Goal: Find specific page/section: Find specific page/section

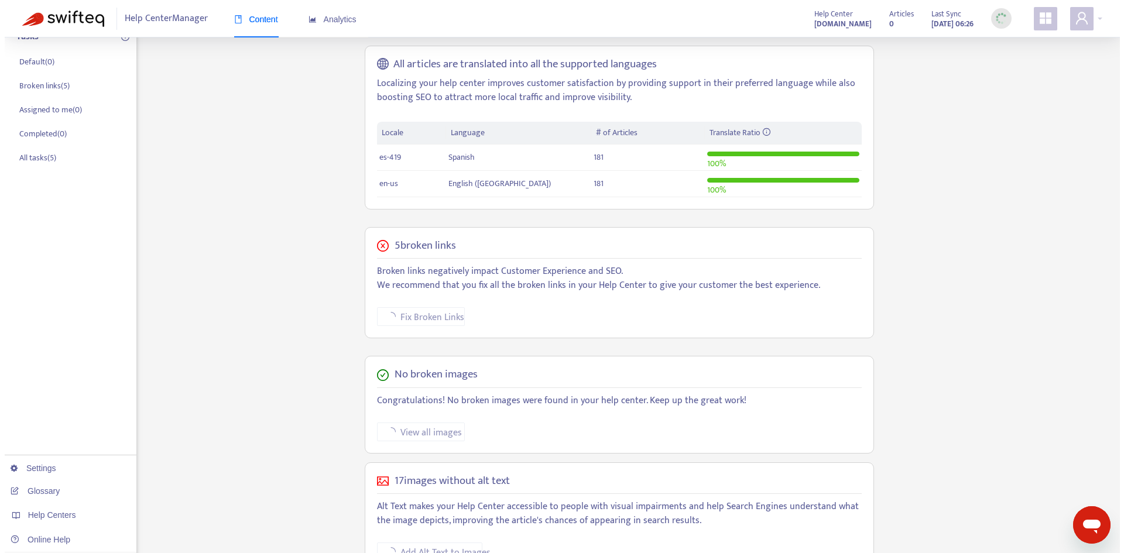
scroll to position [214, 0]
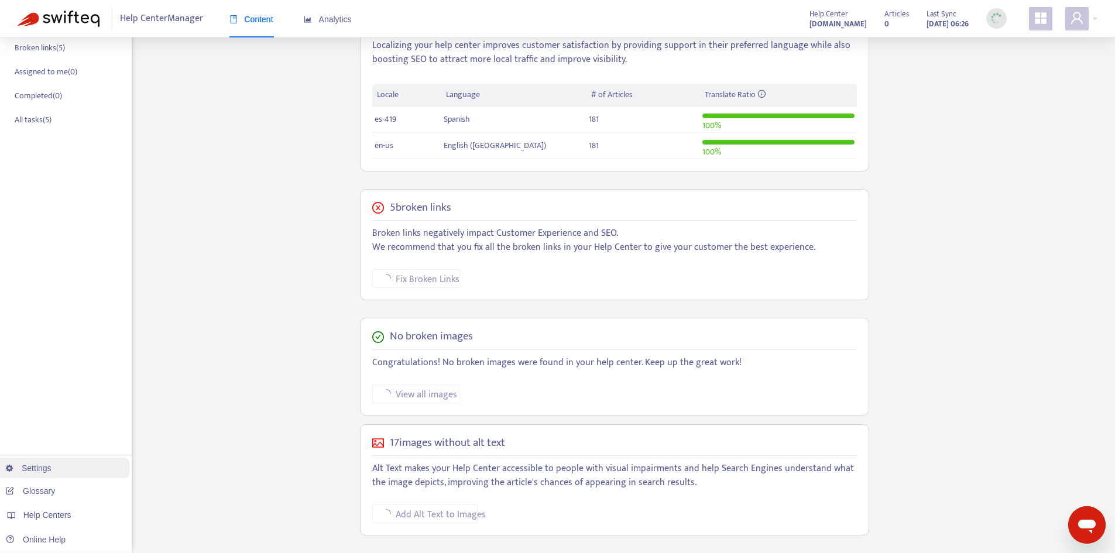
click at [52, 466] on link "Settings" at bounding box center [29, 468] width 46 height 9
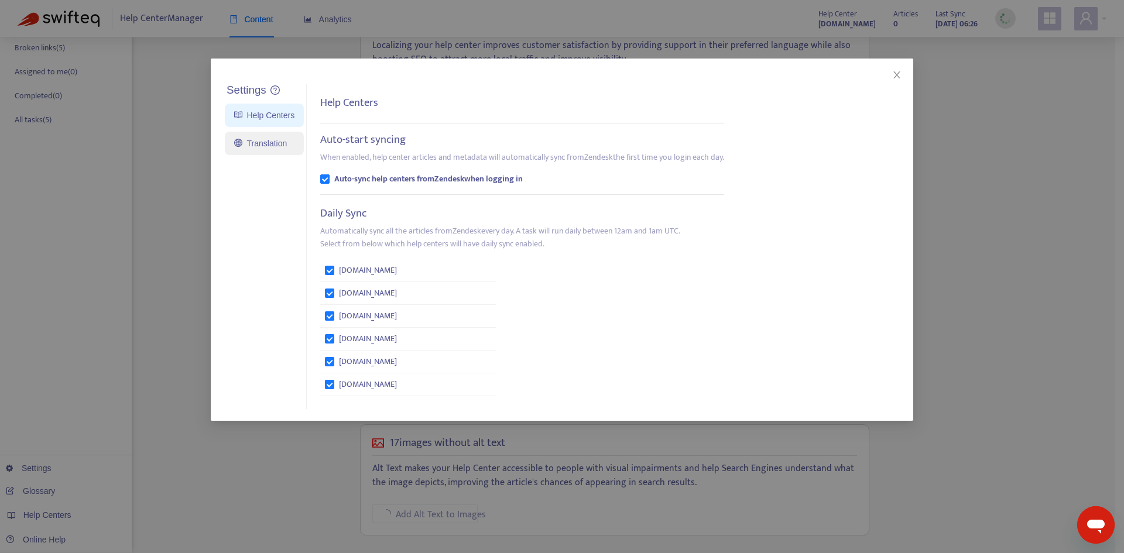
click at [258, 142] on link "Translation" at bounding box center [260, 143] width 53 height 9
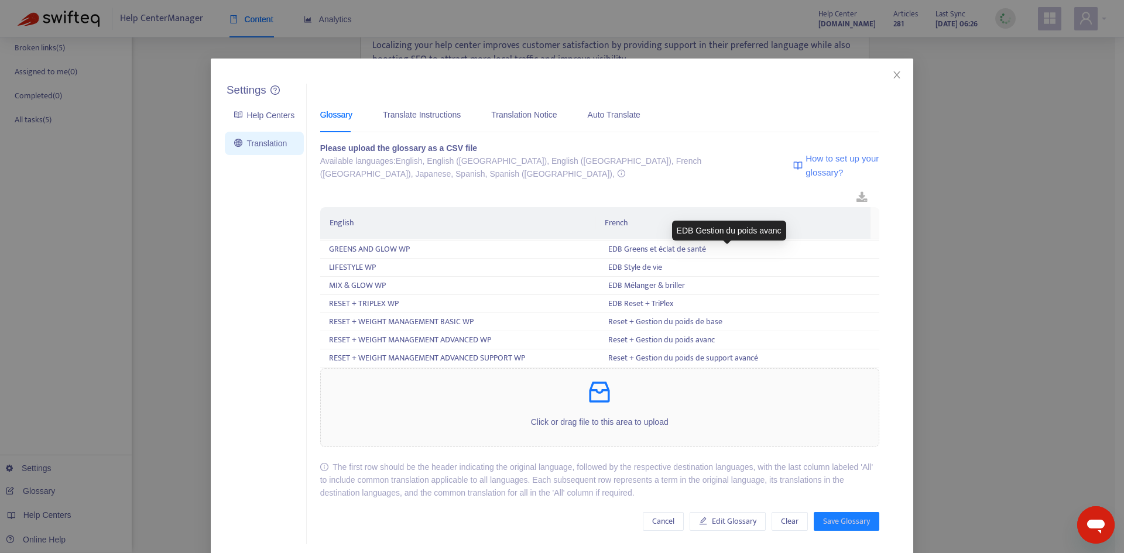
scroll to position [2230, 0]
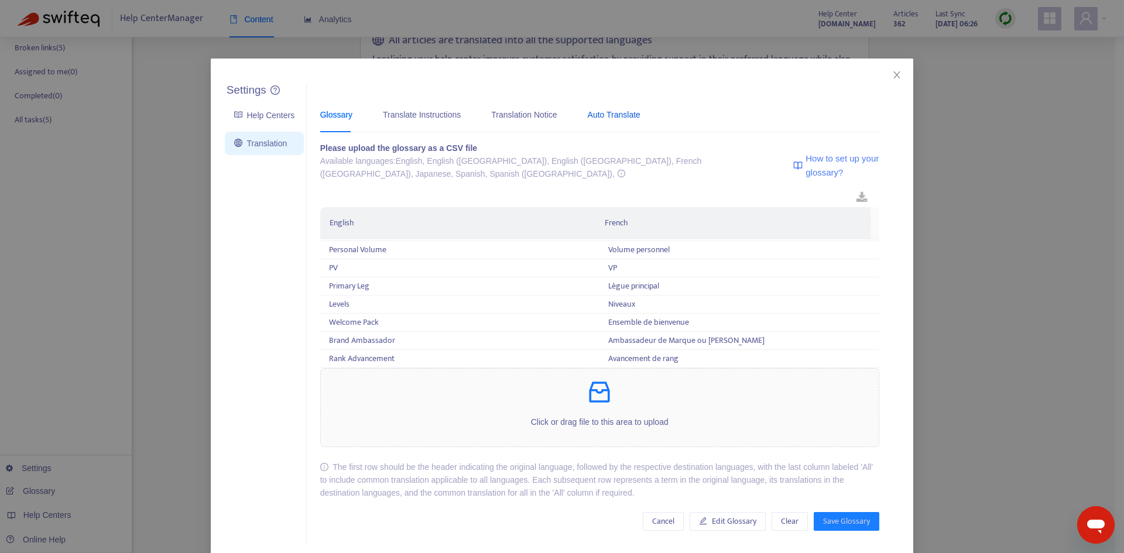
click at [592, 119] on div "Auto Translate" at bounding box center [614, 114] width 53 height 13
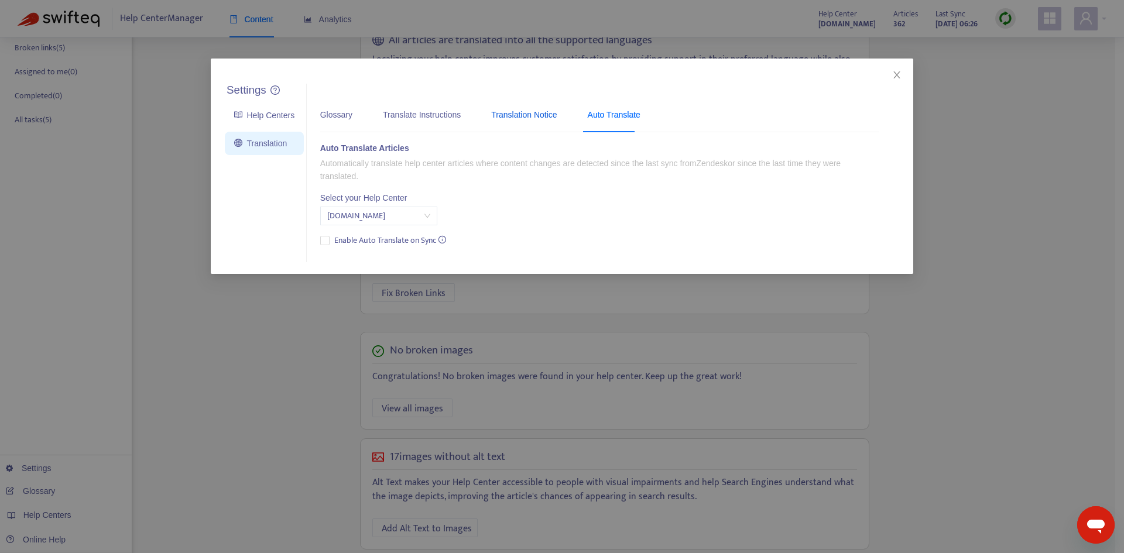
click at [536, 112] on div "Translation Notice" at bounding box center [524, 114] width 66 height 13
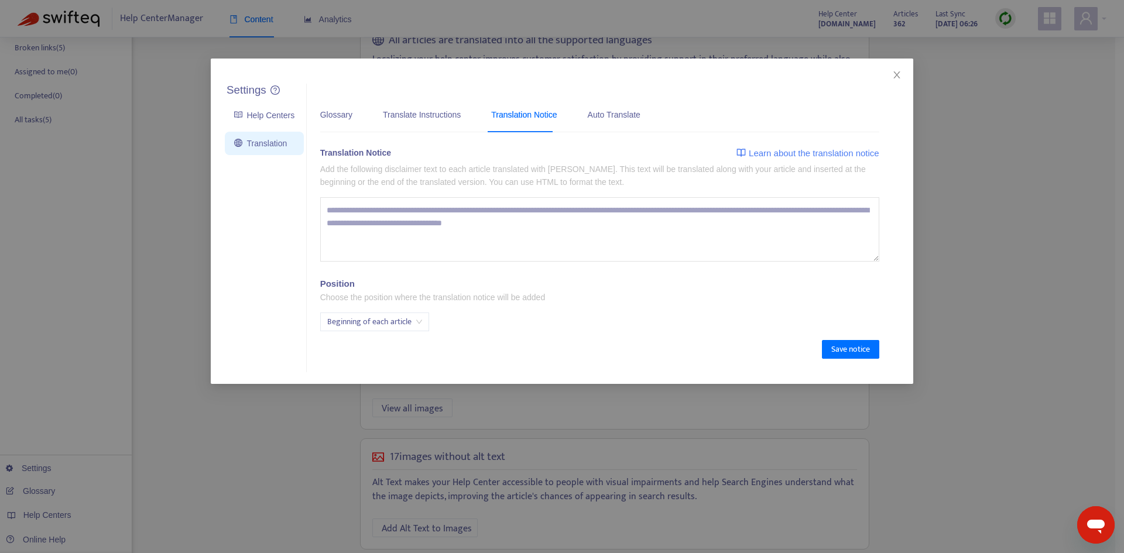
click at [397, 211] on textarea at bounding box center [599, 229] width 559 height 64
click at [423, 105] on div "Translate Instructions" at bounding box center [422, 115] width 78 height 36
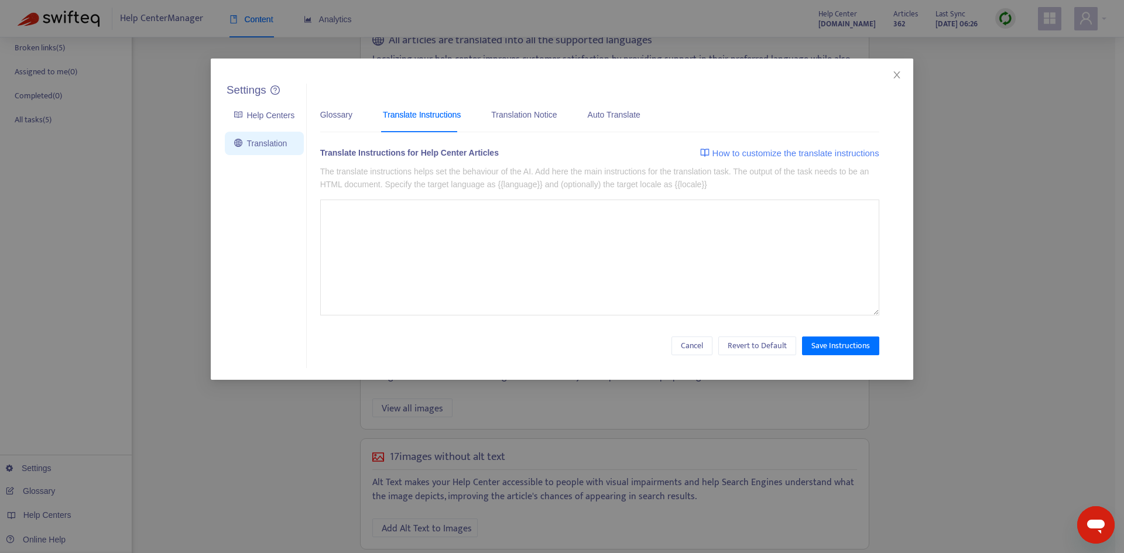
type textarea "**********"
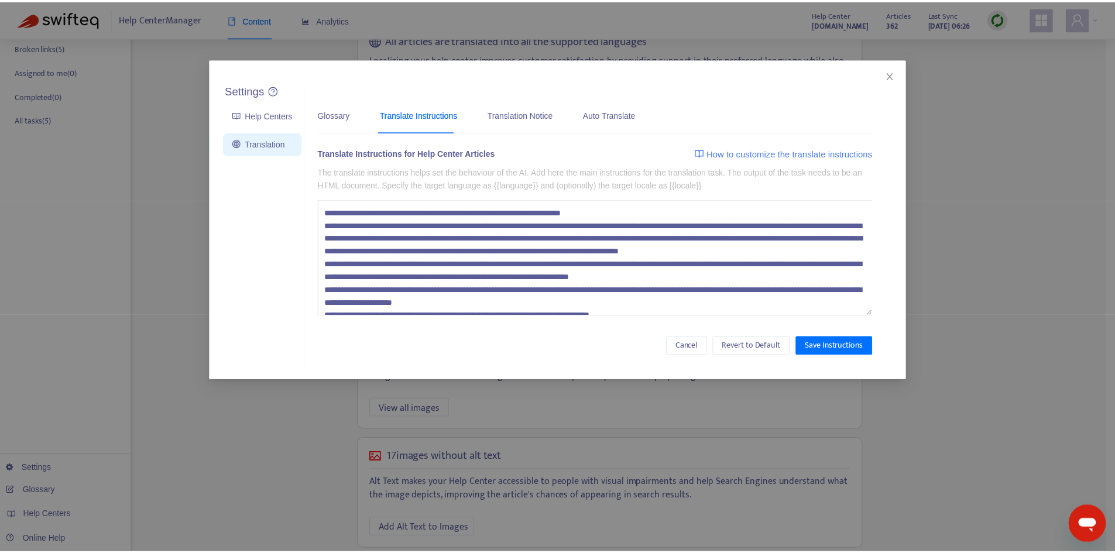
scroll to position [0, 0]
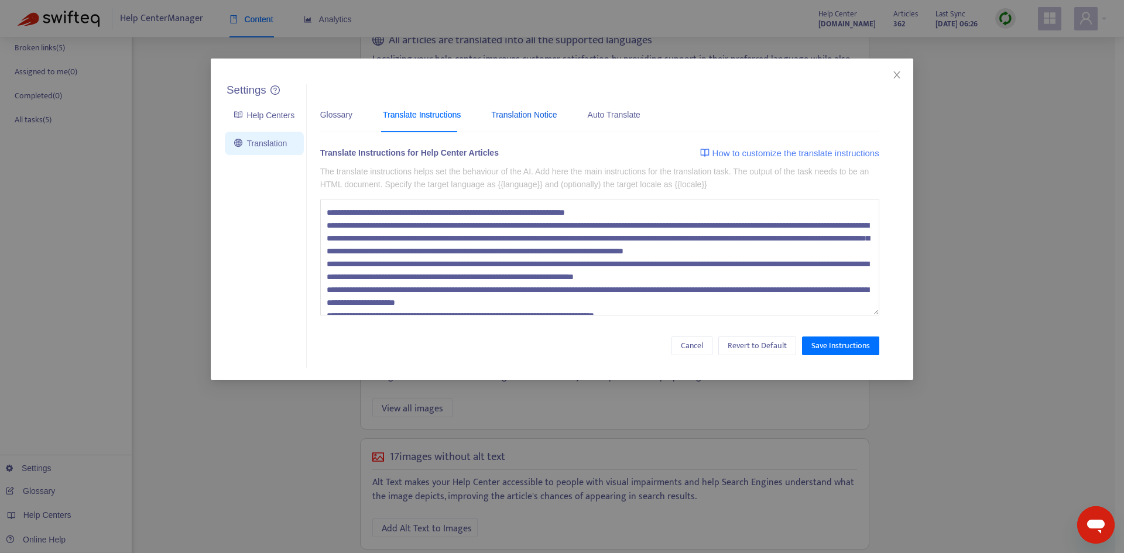
click at [527, 111] on div "Translation Notice" at bounding box center [524, 114] width 66 height 13
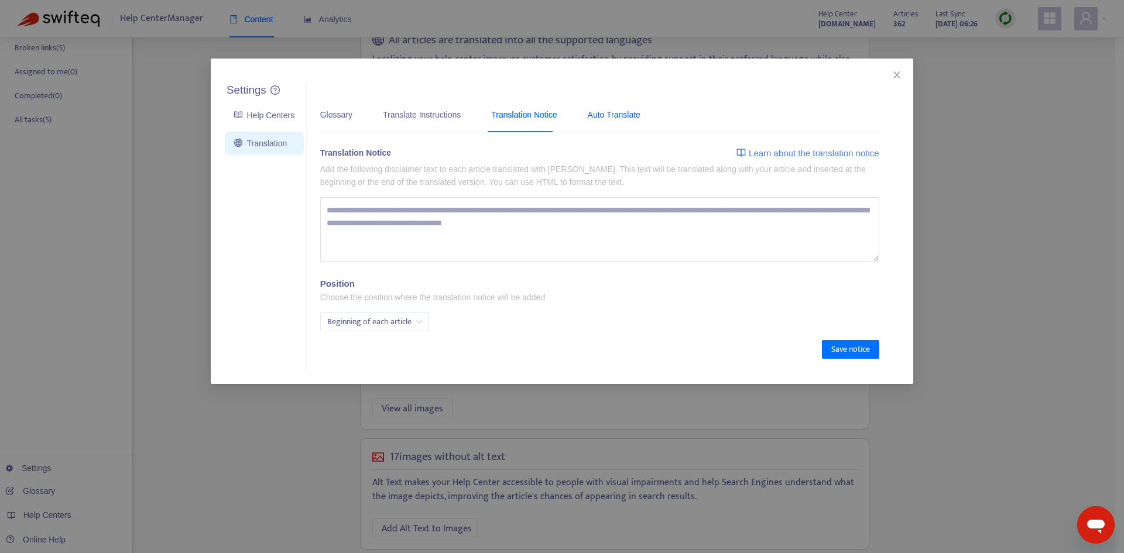
click at [595, 112] on div "Auto Translate" at bounding box center [614, 114] width 53 height 13
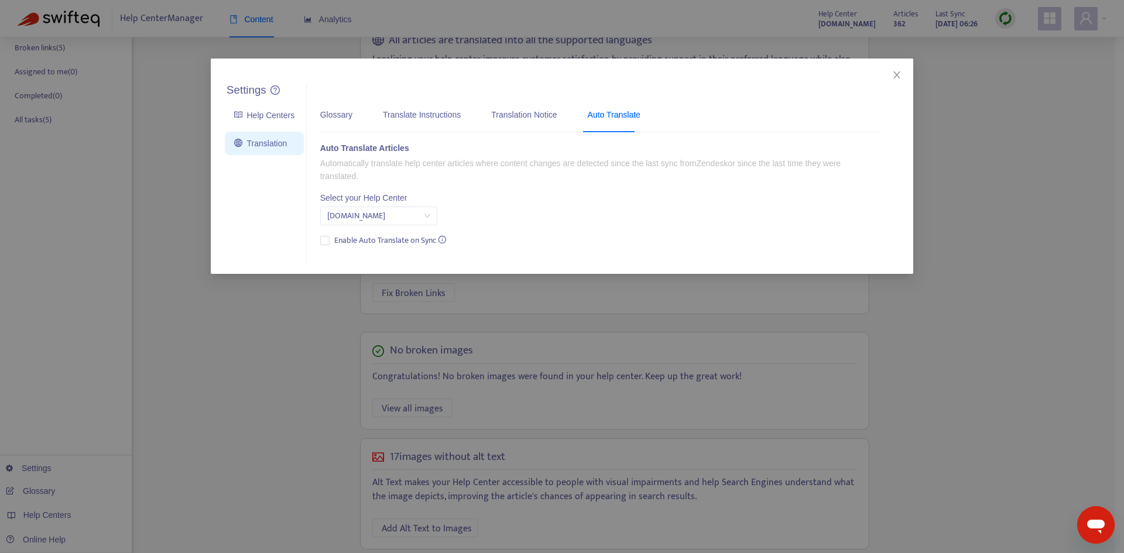
click at [349, 114] on div "Glossary Translate Instructions Translation Notice Auto Translate" at bounding box center [486, 115] width 332 height 36
click at [328, 111] on div "Glossary" at bounding box center [336, 114] width 32 height 13
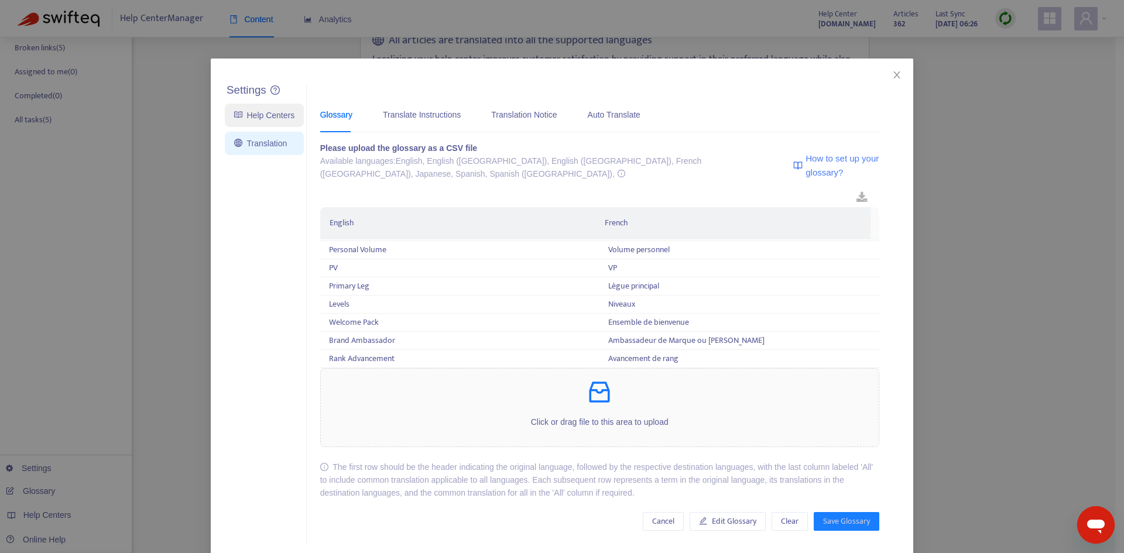
click at [242, 117] on link "Help Centers" at bounding box center [264, 115] width 60 height 9
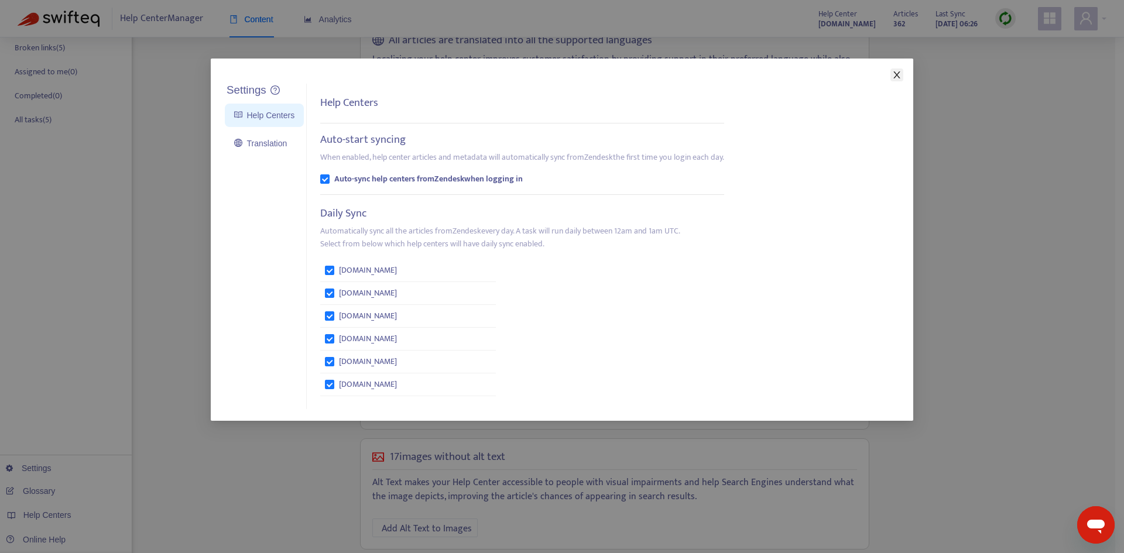
click at [892, 74] on icon "close" at bounding box center [896, 74] width 9 height 9
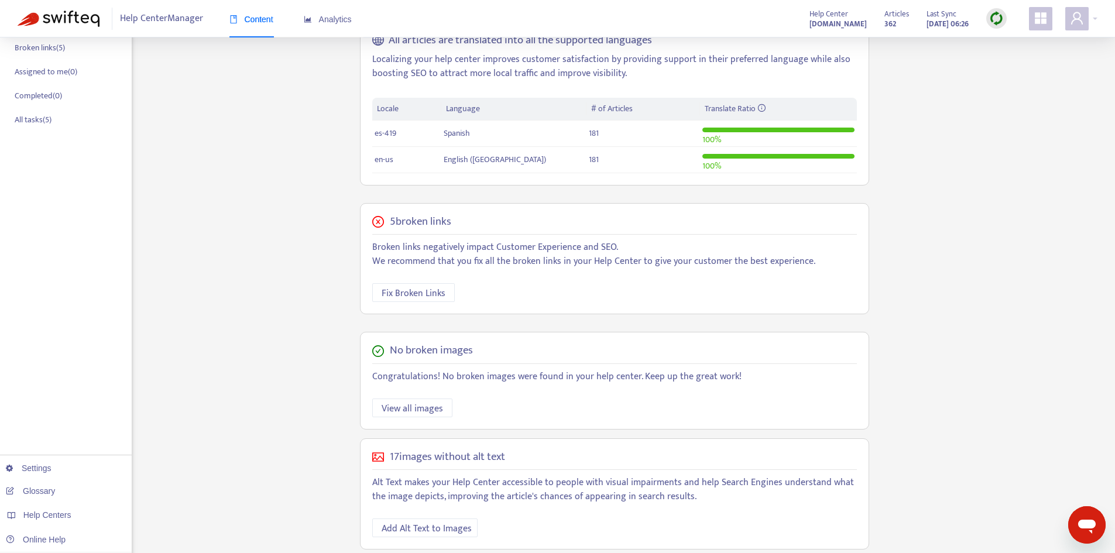
scroll to position [228, 0]
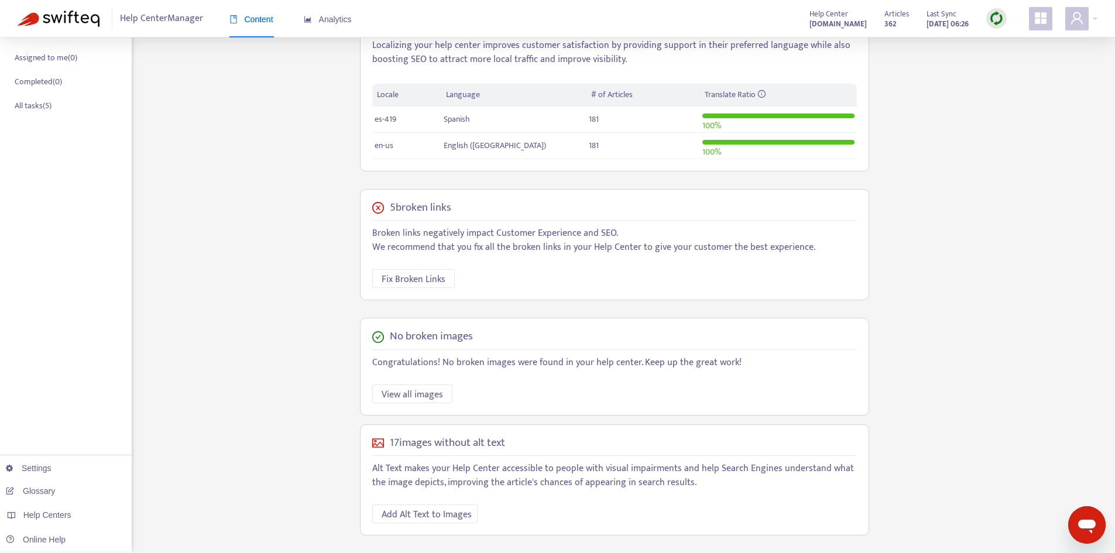
drag, startPoint x: 163, startPoint y: 229, endPoint x: 322, endPoint y: 184, distance: 164.9
click at [301, 184] on div "Home Articles Links Media Dynamic Content Tasks Default ( 0 ) Broken links ( 5 …" at bounding box center [558, 190] width 1080 height 726
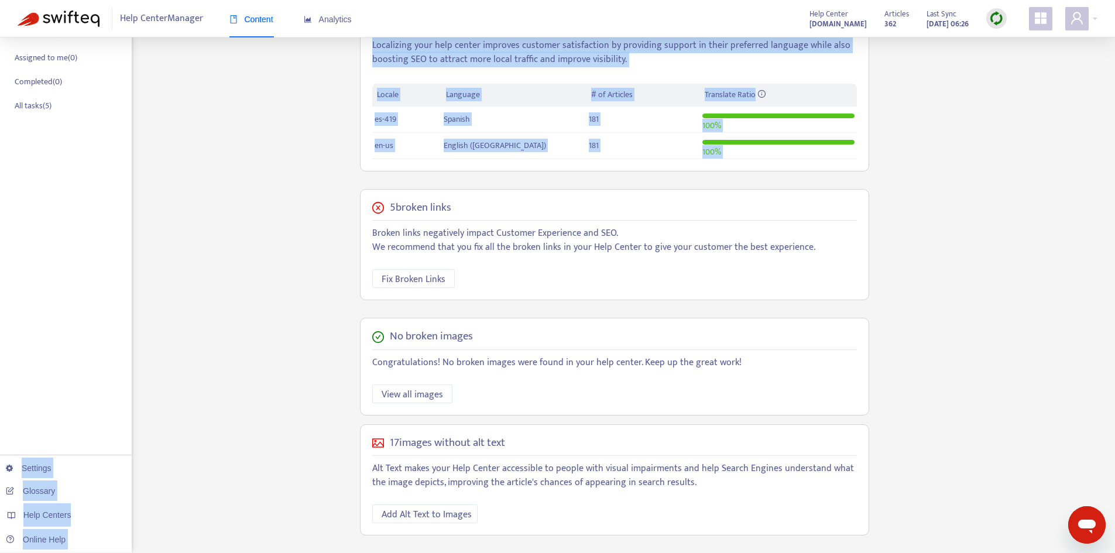
click at [220, 181] on div "Home Articles Links Media Dynamic Content Tasks Default ( 0 ) Broken links ( 5 …" at bounding box center [558, 190] width 1080 height 726
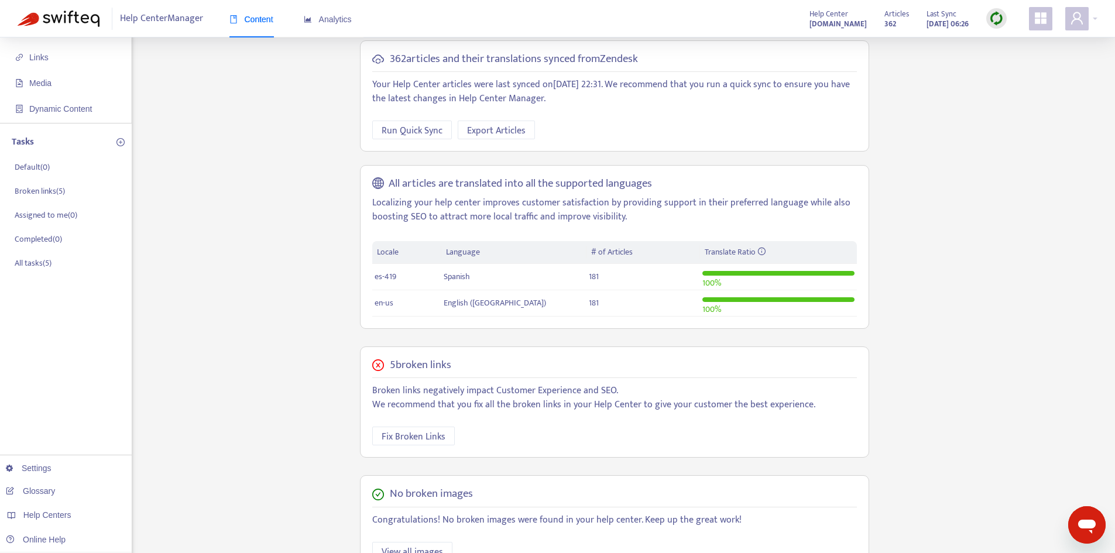
scroll to position [0, 0]
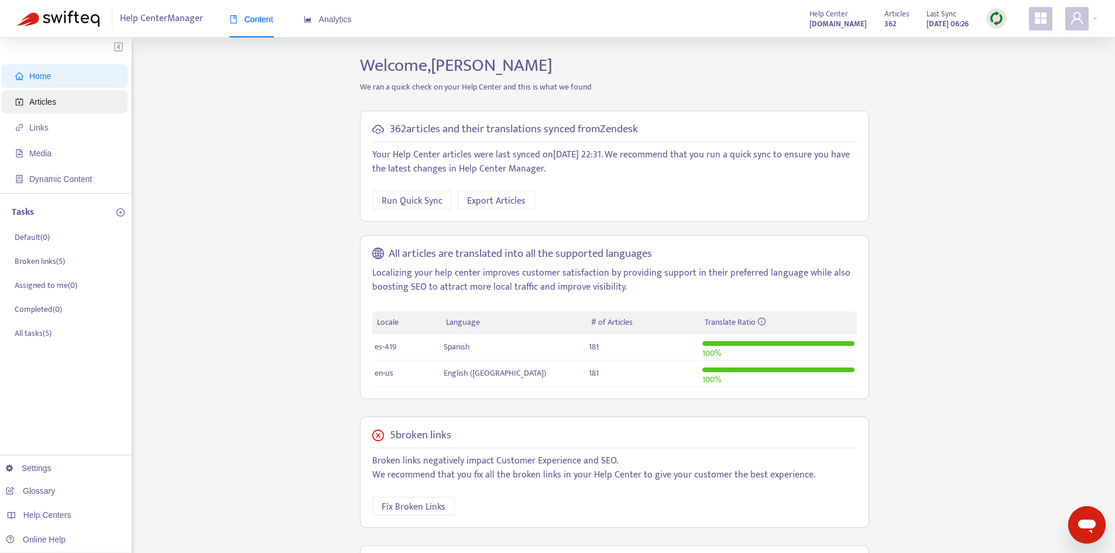
click at [40, 104] on span "Articles" at bounding box center [42, 101] width 27 height 9
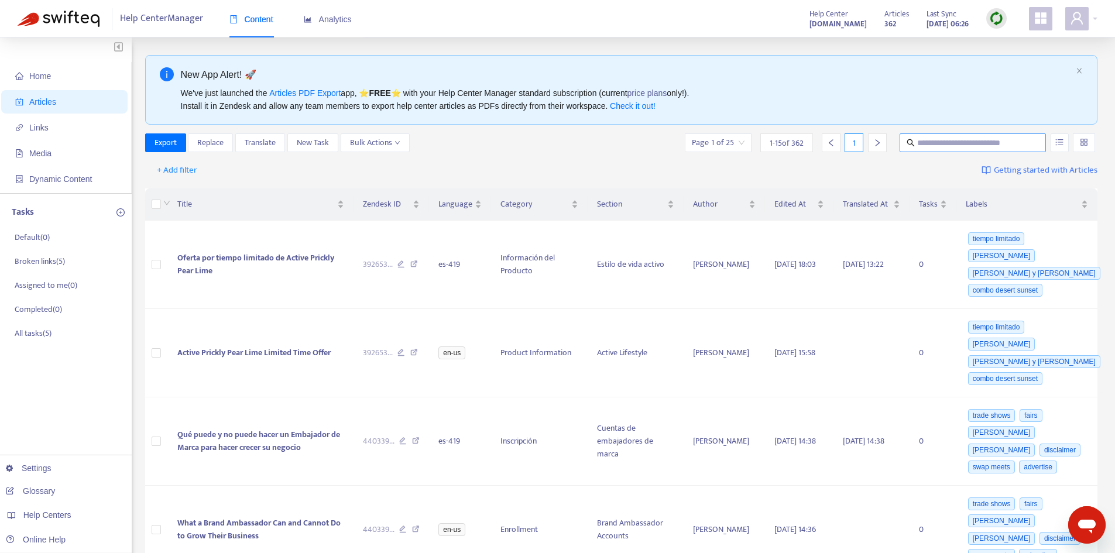
click at [975, 142] on input "text" at bounding box center [973, 142] width 112 height 13
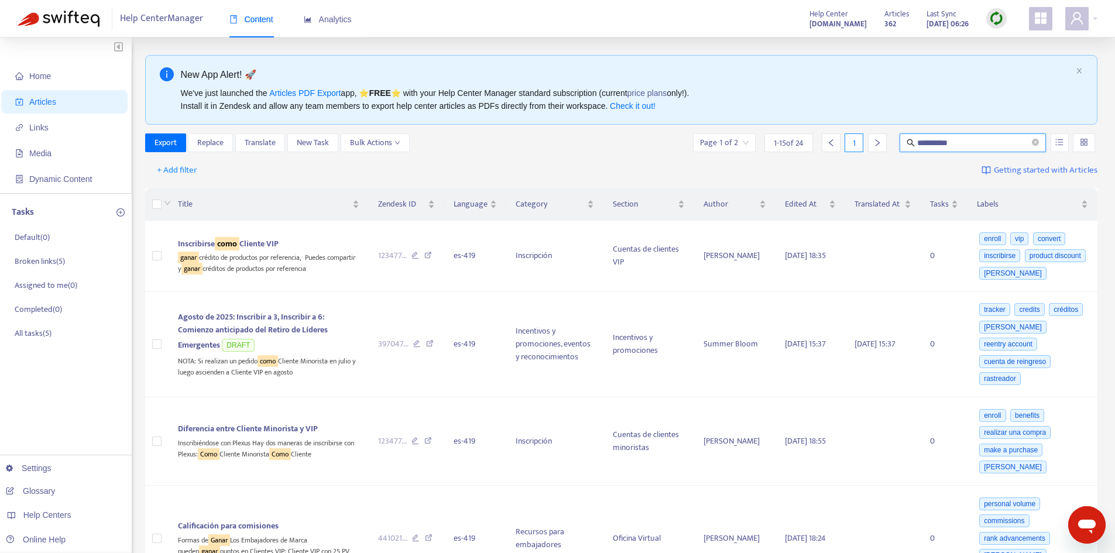
click at [996, 137] on input "**********" at bounding box center [973, 142] width 112 height 13
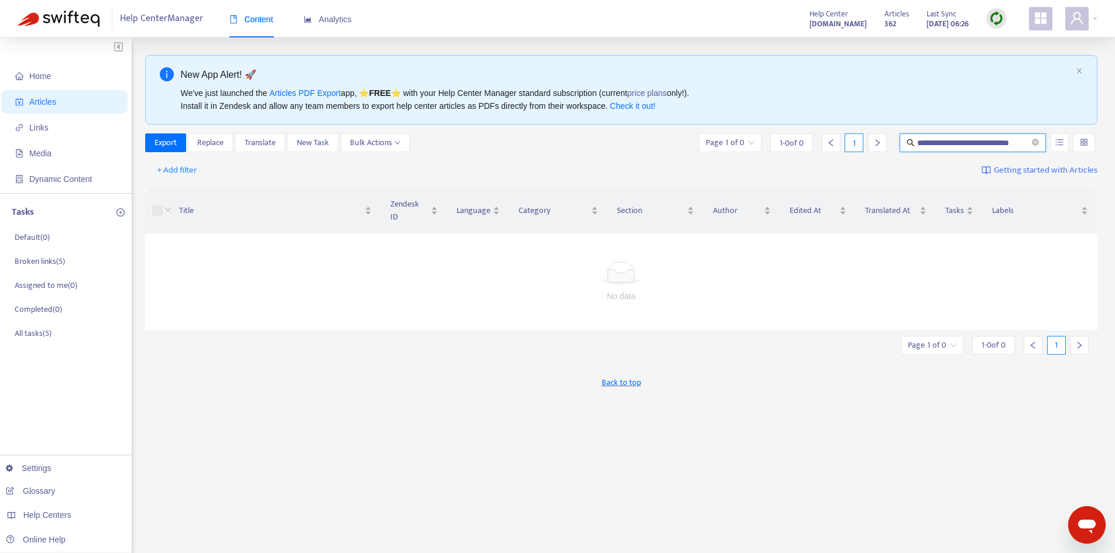
click at [1010, 142] on input "**********" at bounding box center [973, 142] width 112 height 13
type input "**********"
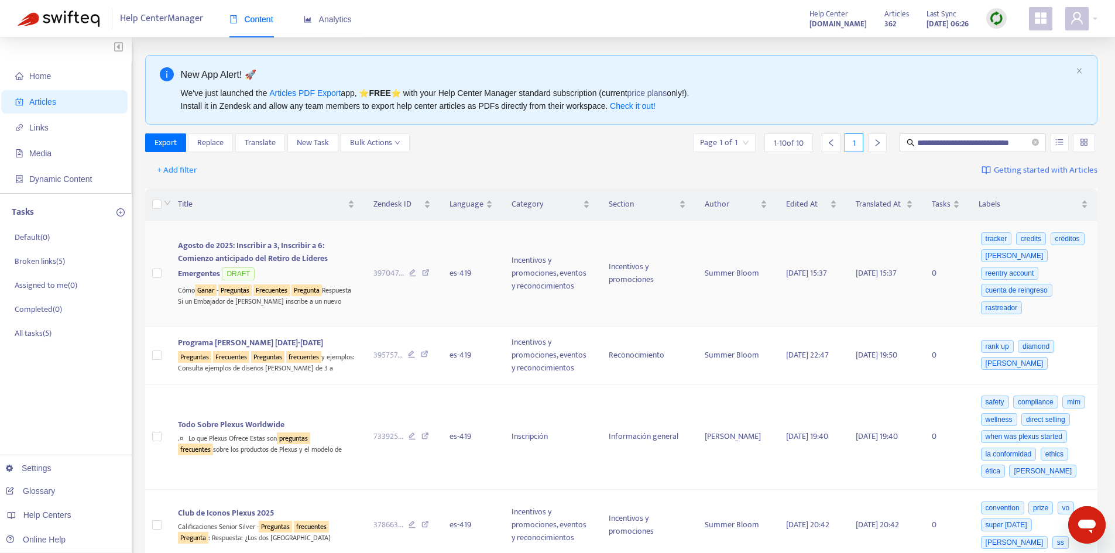
click at [274, 295] on div "Cómo Ganar - Preguntas Frecuentes Pregunta Respuesta Si un Embajador de [PERSON…" at bounding box center [266, 295] width 177 height 24
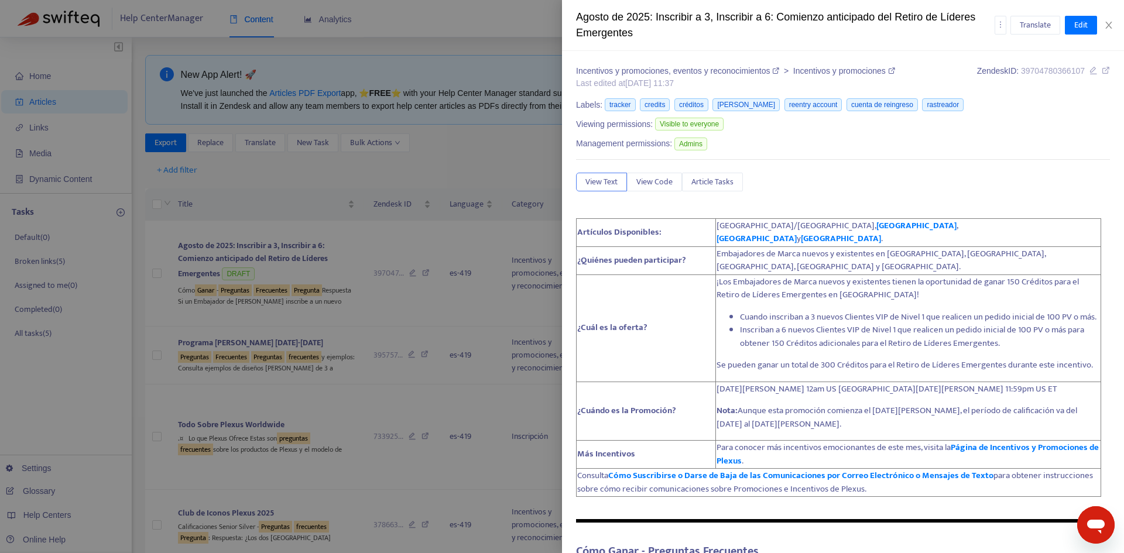
click at [450, 308] on div at bounding box center [562, 276] width 1124 height 553
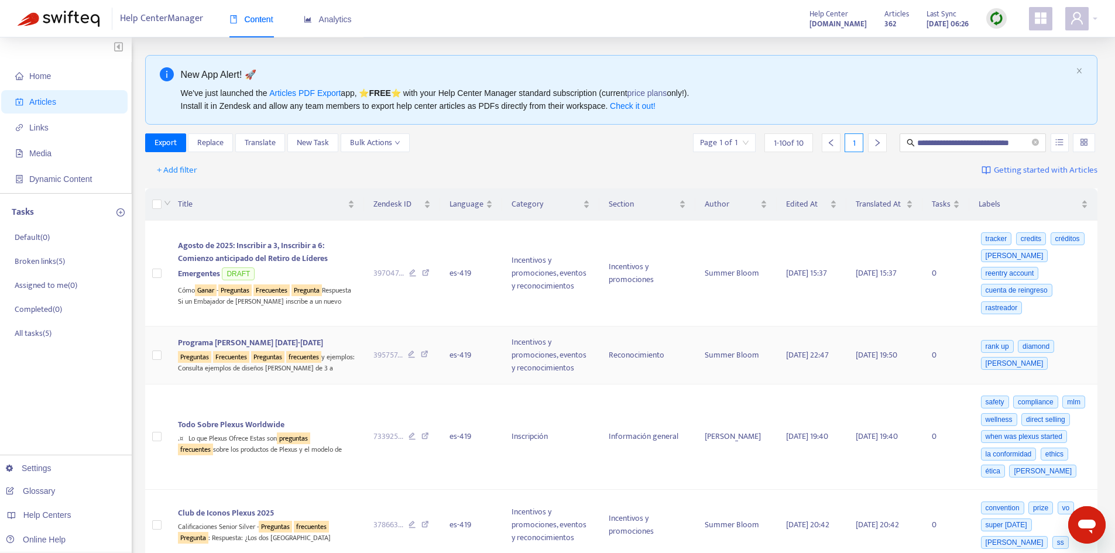
click at [314, 357] on sqkw "frecuentes" at bounding box center [303, 357] width 35 height 12
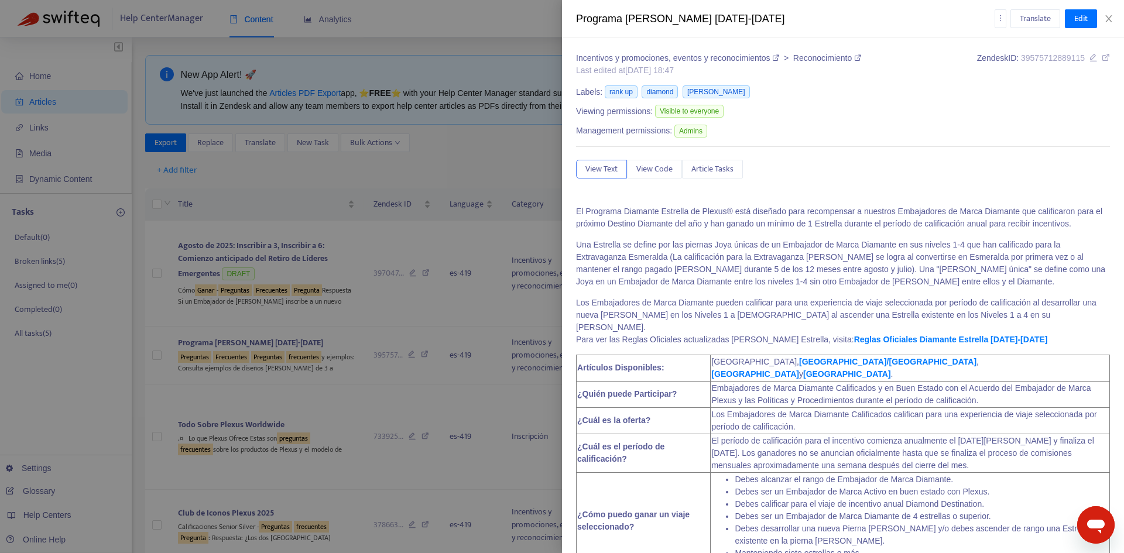
click at [354, 342] on div at bounding box center [562, 276] width 1124 height 553
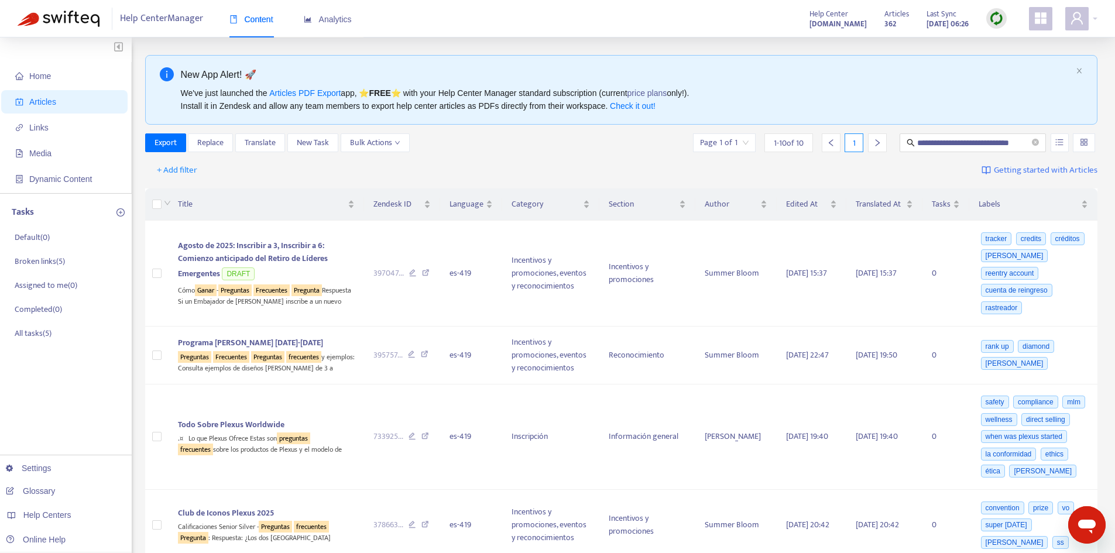
click at [751, 76] on div "New App Alert! 🚀" at bounding box center [626, 74] width 891 height 15
